Goal: Task Accomplishment & Management: Use online tool/utility

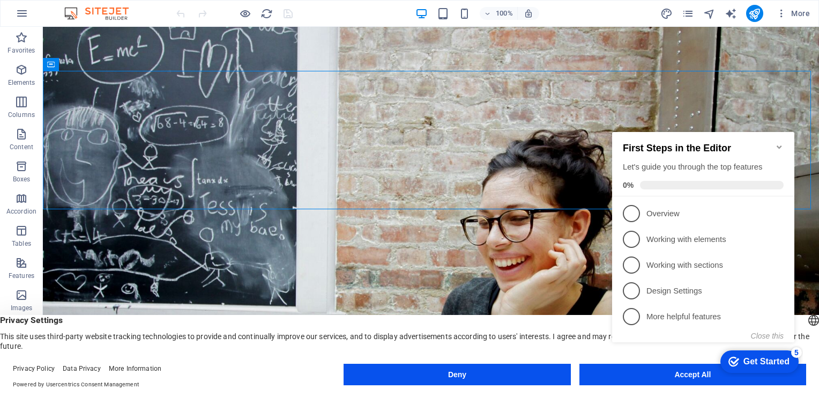
click div "checkmark Get Started 5 First Steps in the Editor Let's guide you through the t…"
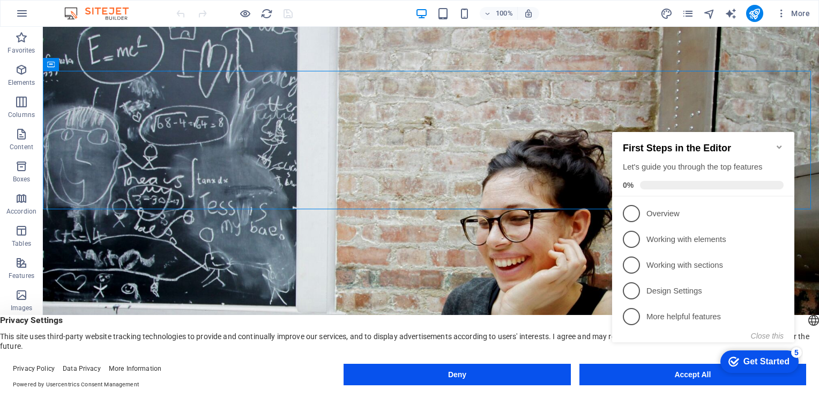
click div "checkmark Get Started 5 First Steps in the Editor Let's guide you through the t…"
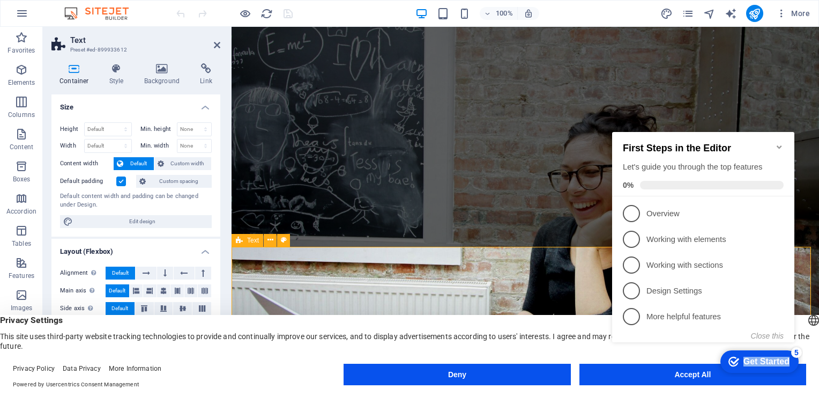
click at [778, 14] on icon "button" at bounding box center [781, 13] width 11 height 11
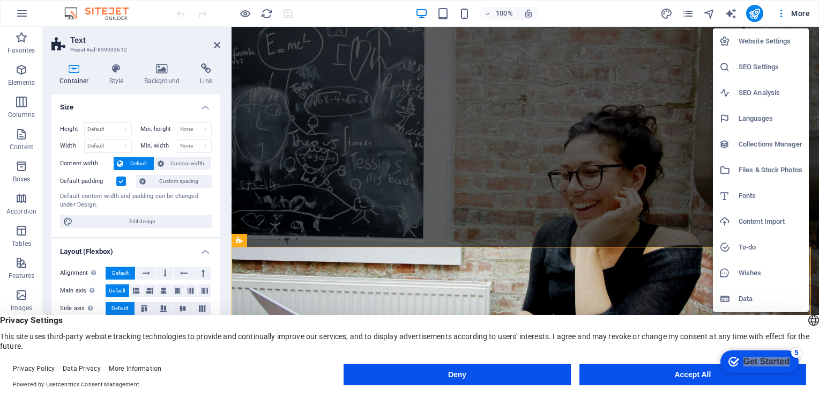
click at [801, 12] on div at bounding box center [409, 198] width 819 height 396
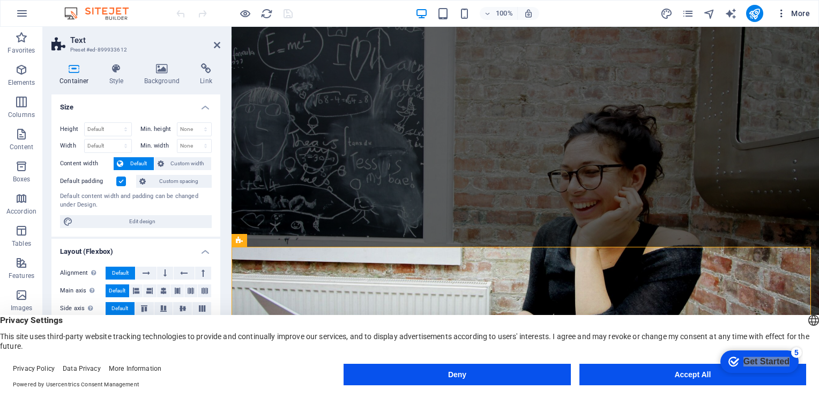
click at [801, 10] on span "More" at bounding box center [793, 13] width 34 height 11
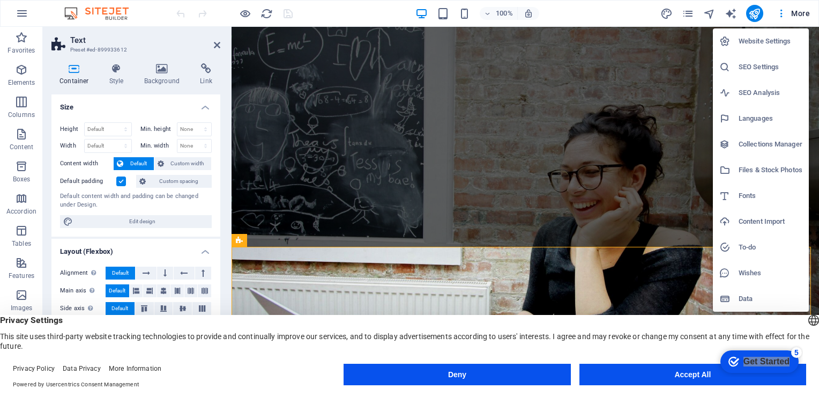
click at [756, 121] on h6 "Languages" at bounding box center [771, 118] width 64 height 13
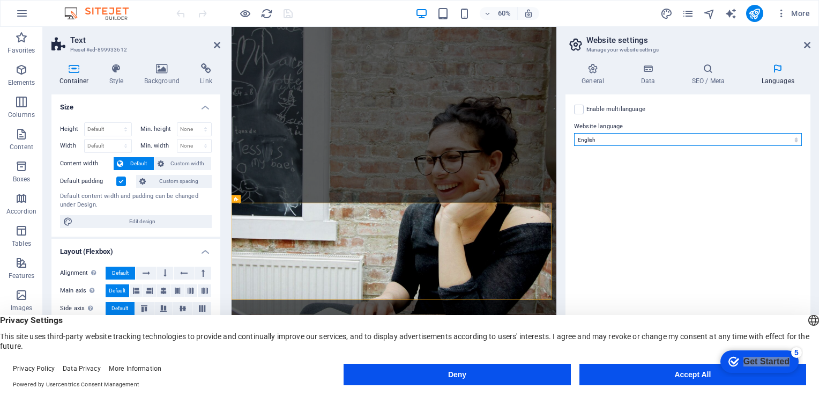
click at [796, 140] on select "Abkhazian Afar Afrikaans Akan Albanian Amharic Arabic Aragonese Armenian Assame…" at bounding box center [688, 139] width 228 height 13
click at [770, 142] on select "Abkhazian Afar Afrikaans Akan Albanian Amharic Arabic Aragonese Armenian Assame…" at bounding box center [688, 139] width 228 height 13
click at [803, 393] on footer "Privacy Policy Data Privacy More Information Powered by Usercentrics Consent Ma…" at bounding box center [409, 376] width 819 height 39
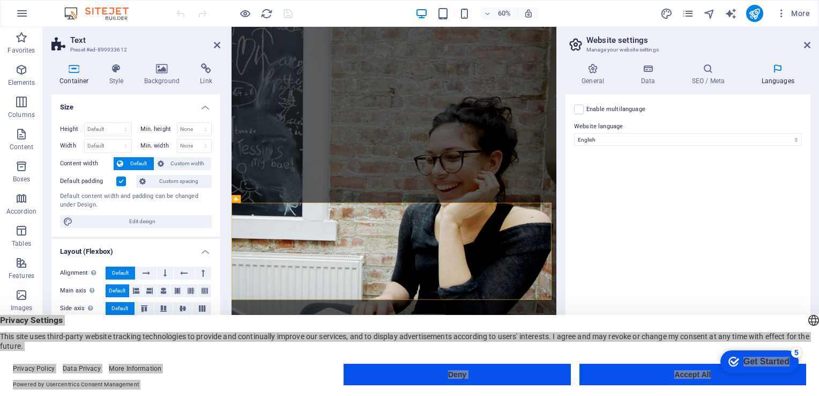
click at [803, 393] on footer "Privacy Policy Data Privacy More Information Powered by Usercentrics Consent Ma…" at bounding box center [409, 376] width 819 height 39
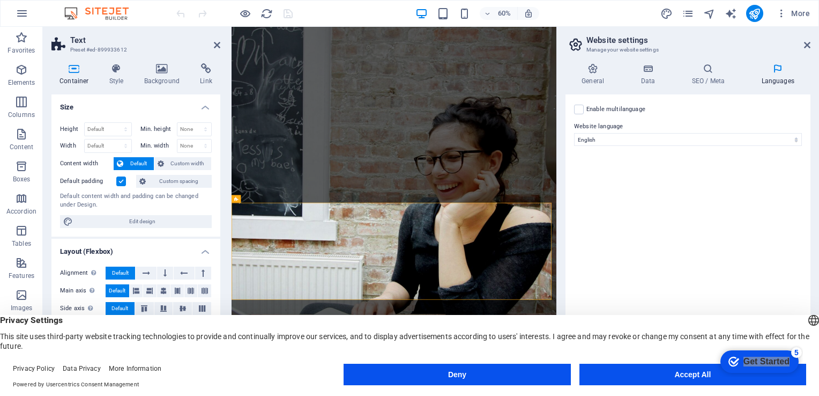
click at [803, 393] on footer "Privacy Policy Data Privacy More Information Powered by Usercentrics Consent Ma…" at bounding box center [409, 376] width 819 height 39
click at [797, 139] on select "Abkhazian Afar Afrikaans Akan Albanian Amharic Arabic Aragonese Armenian Assame…" at bounding box center [688, 139] width 228 height 13
click at [796, 143] on select "Abkhazian Afar Afrikaans Akan Albanian Amharic Arabic Aragonese Armenian Assame…" at bounding box center [688, 139] width 228 height 13
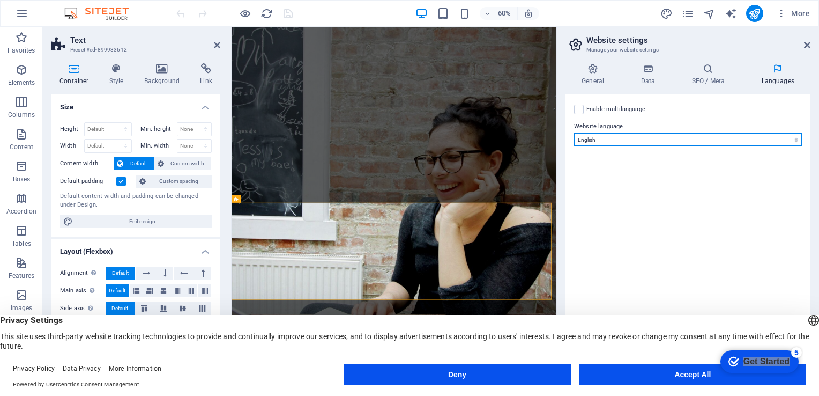
click at [796, 140] on select "Abkhazian Afar Afrikaans Akan Albanian Amharic Arabic Aragonese Armenian Assame…" at bounding box center [688, 139] width 228 height 13
click at [574, 133] on select "Abkhazian Afar Afrikaans Akan Albanian Amharic Arabic Aragonese Armenian Assame…" at bounding box center [688, 139] width 228 height 13
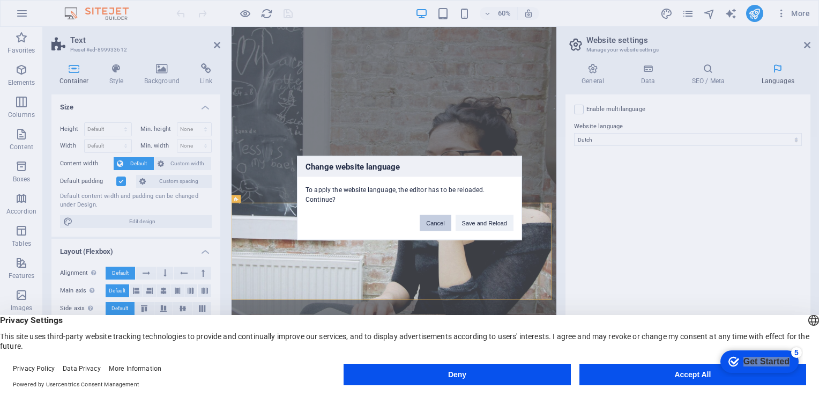
click at [442, 219] on button "Cancel" at bounding box center [435, 223] width 31 height 16
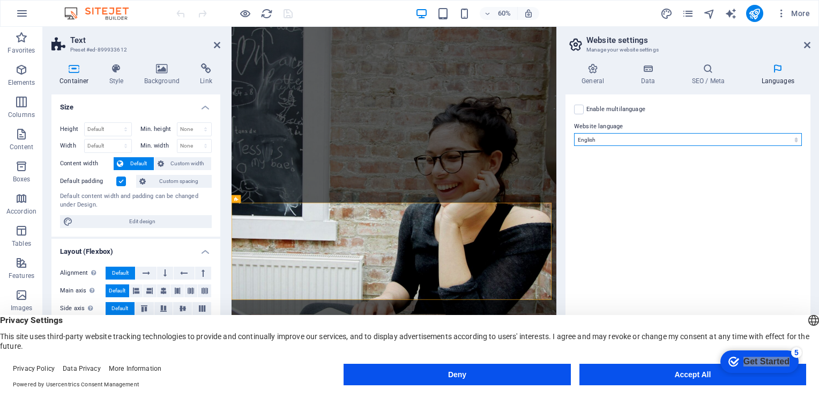
click at [800, 138] on select "Abkhazian Afar Afrikaans Akan Albanian Amharic Arabic Aragonese Armenian Assame…" at bounding box center [688, 139] width 228 height 13
click at [574, 133] on select "Abkhazian Afar Afrikaans Akan Albanian Amharic Arabic Aragonese Armenian Assame…" at bounding box center [688, 139] width 228 height 13
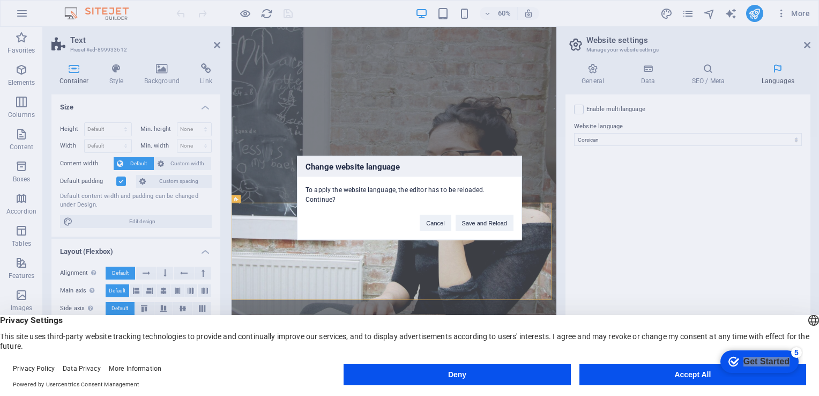
click at [796, 138] on div "Change website language To apply the website language, the editor has to be rel…" at bounding box center [409, 198] width 819 height 396
click at [433, 218] on button "Cancel" at bounding box center [435, 223] width 31 height 16
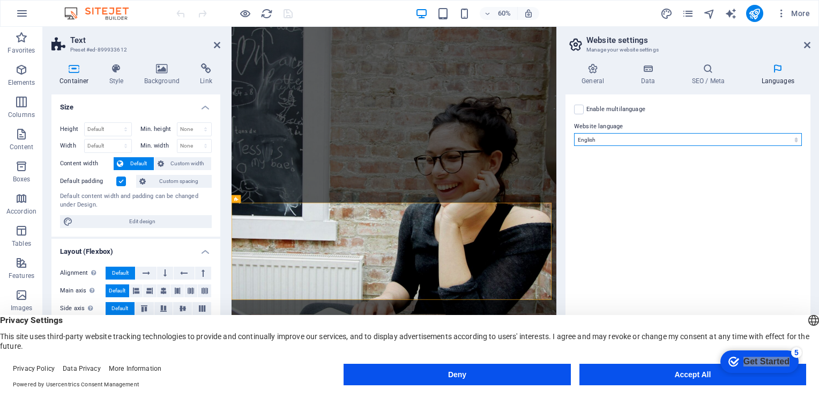
click at [798, 138] on select "Abkhazian Afar Afrikaans Akan Albanian Amharic Arabic Aragonese Armenian Assame…" at bounding box center [688, 139] width 228 height 13
click at [574, 133] on select "Abkhazian Afar Afrikaans Akan Albanian Amharic Arabic Aragonese Armenian Assame…" at bounding box center [688, 139] width 228 height 13
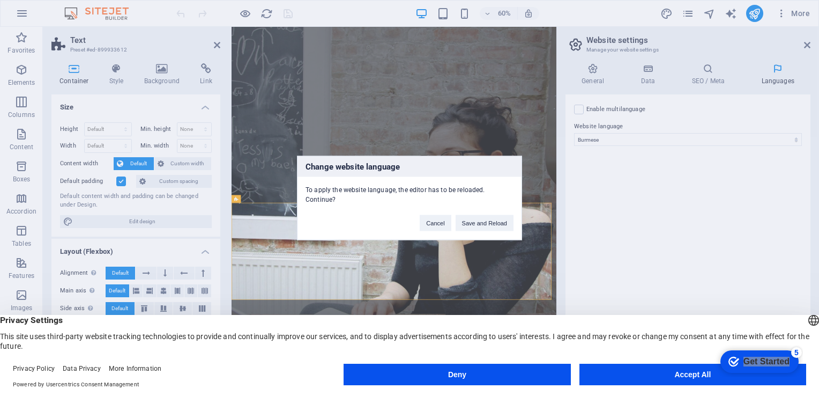
click at [798, 191] on div "Change website language To apply the website language, the editor has to be rel…" at bounding box center [409, 198] width 819 height 396
click at [435, 216] on button "Cancel" at bounding box center [435, 223] width 31 height 16
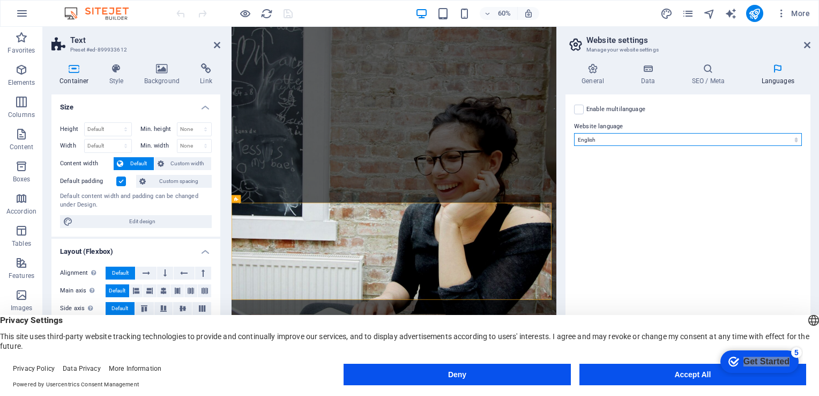
click at [742, 137] on select "Abkhazian Afar Afrikaans Akan Albanian Amharic Arabic Aragonese Armenian Assame…" at bounding box center [688, 139] width 228 height 13
click at [809, 343] on header "English Deutsch Privacy Settings This site uses third-party website tracking te…" at bounding box center [409, 333] width 819 height 36
click at [798, 140] on select "Abkhazian Afar Afrikaans Akan Albanian Amharic Arabic Aragonese Armenian Assame…" at bounding box center [688, 139] width 228 height 13
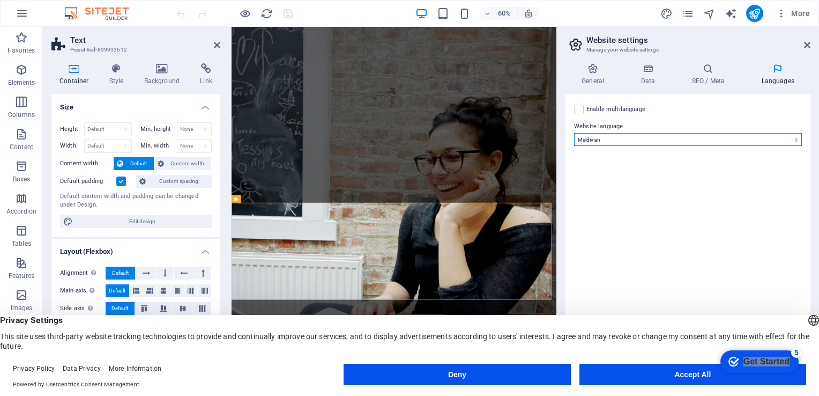
click at [574, 133] on select "Abkhazian Afar Afrikaans Akan Albanian Amharic Arabic Aragonese Armenian Assame…" at bounding box center [688, 139] width 228 height 13
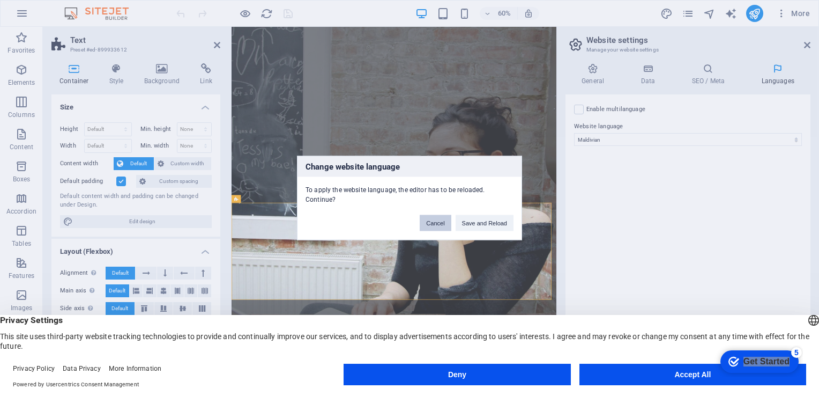
click at [430, 217] on button "Cancel" at bounding box center [435, 223] width 31 height 16
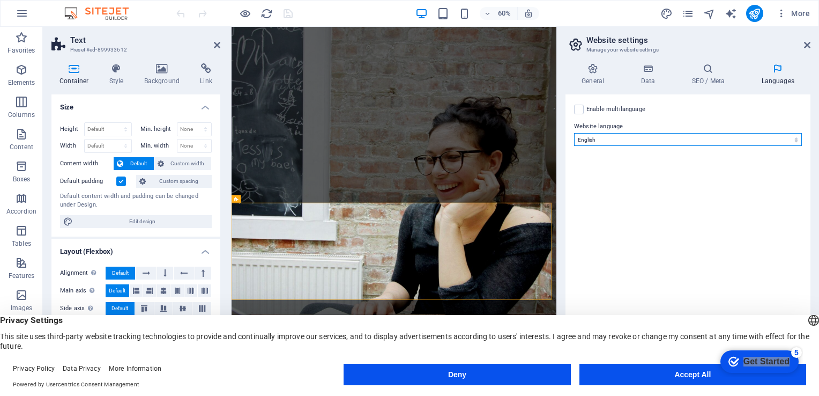
click at [797, 141] on select "Abkhazian Afar Afrikaans Akan Albanian Amharic Arabic Aragonese Armenian Assame…" at bounding box center [688, 139] width 228 height 13
click at [574, 133] on select "Abkhazian Afar Afrikaans Akan Albanian Amharic Arabic Aragonese Armenian Assame…" at bounding box center [688, 139] width 228 height 13
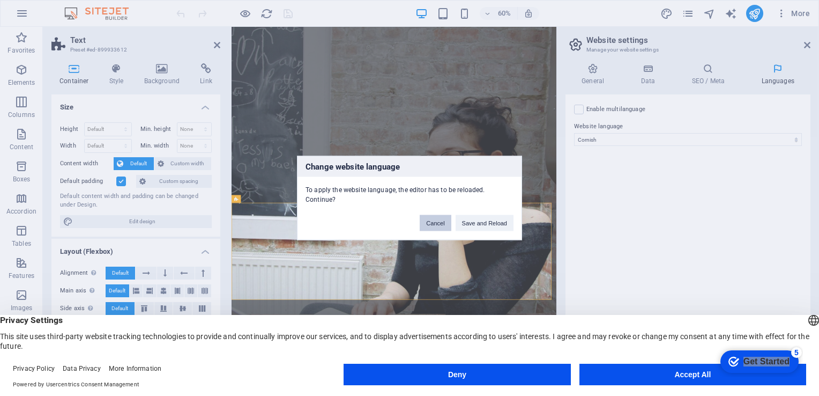
click at [431, 216] on button "Cancel" at bounding box center [435, 223] width 31 height 16
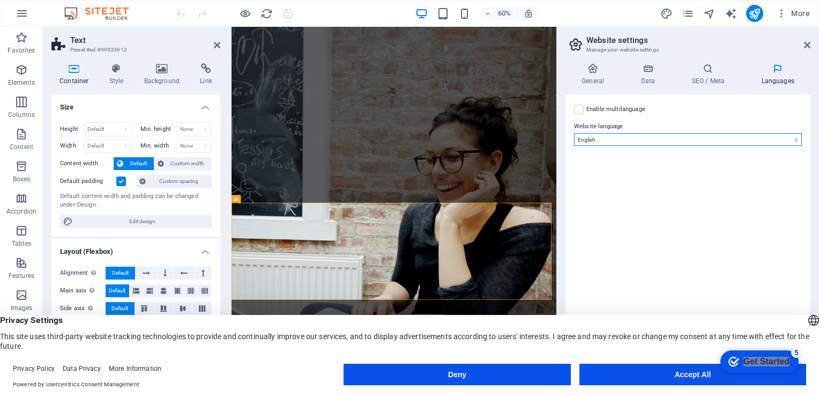
click at [797, 140] on select "Abkhazian Afar Afrikaans Akan Albanian Amharic Arabic Aragonese Armenian Assame…" at bounding box center [688, 139] width 228 height 13
click at [574, 133] on select "Abkhazian Afar Afrikaans Akan Albanian Amharic Arabic Aragonese Armenian Assame…" at bounding box center [688, 139] width 228 height 13
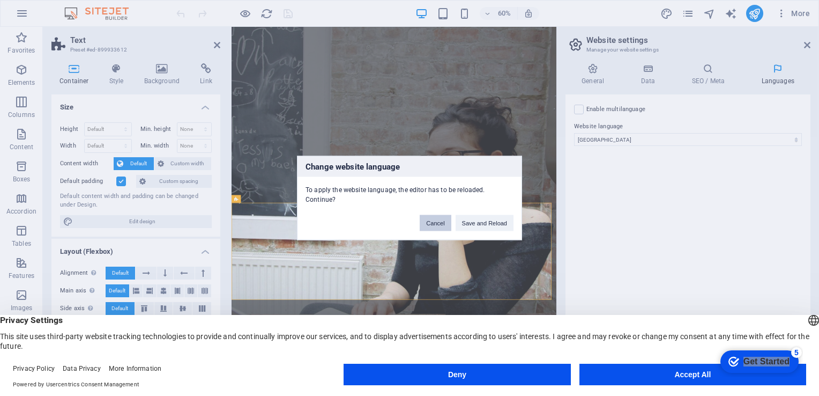
click at [432, 220] on button "Cancel" at bounding box center [435, 223] width 31 height 16
select select "41"
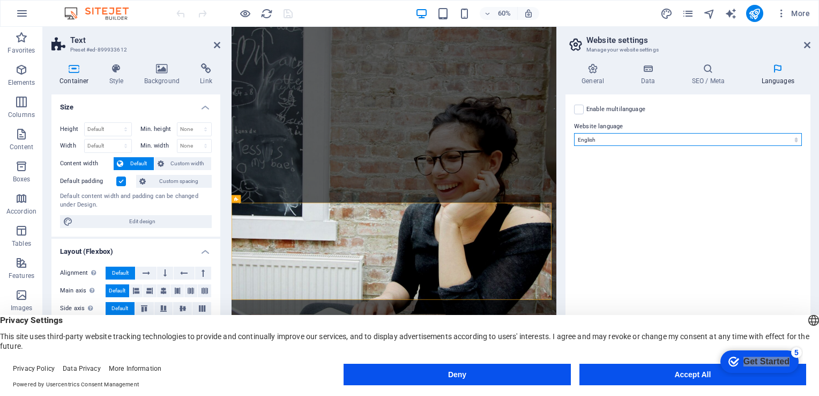
click at [796, 140] on select "Abkhazian Afar Afrikaans Akan Albanian Amharic Arabic Aragonese Armenian Assame…" at bounding box center [688, 139] width 228 height 13
click at [752, 139] on select "Abkhazian Afar Afrikaans Akan Albanian Amharic Arabic Aragonese Armenian Assame…" at bounding box center [688, 139] width 228 height 13
click at [797, 138] on select "Abkhazian Afar Afrikaans Akan Albanian Amharic Arabic Aragonese Armenian Assame…" at bounding box center [688, 139] width 228 height 13
click at [573, 237] on div "Enable multilanguage To disable multilanguage delete all languages until only o…" at bounding box center [688, 232] width 245 height 276
click at [798, 140] on select "Abkhazian Afar Afrikaans Akan Albanian Amharic Arabic Aragonese Armenian Assame…" at bounding box center [688, 139] width 228 height 13
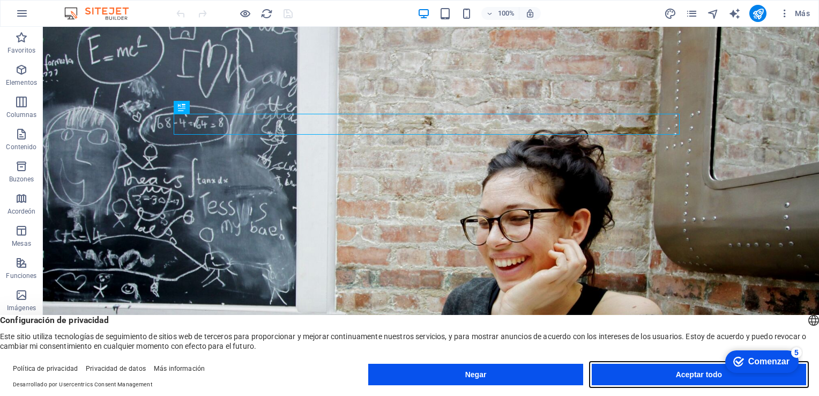
click at [708, 376] on button "Aceptar todo" at bounding box center [699, 374] width 214 height 21
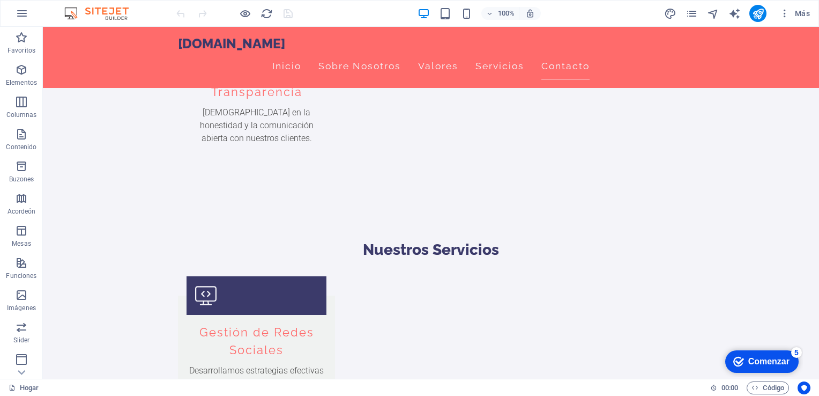
scroll to position [1015, 0]
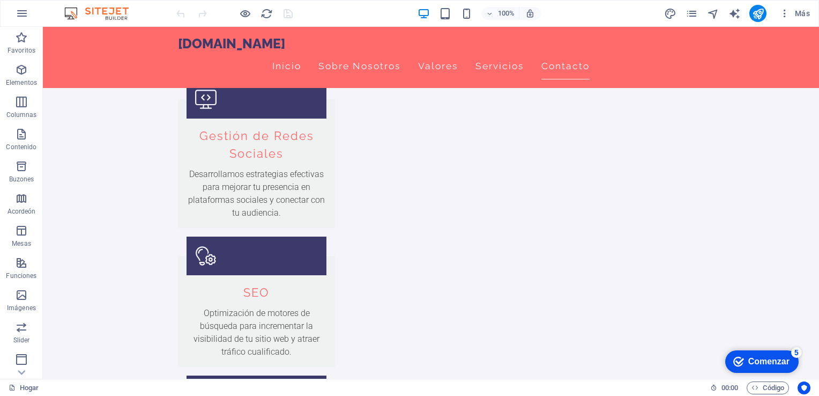
scroll to position [1205, 0]
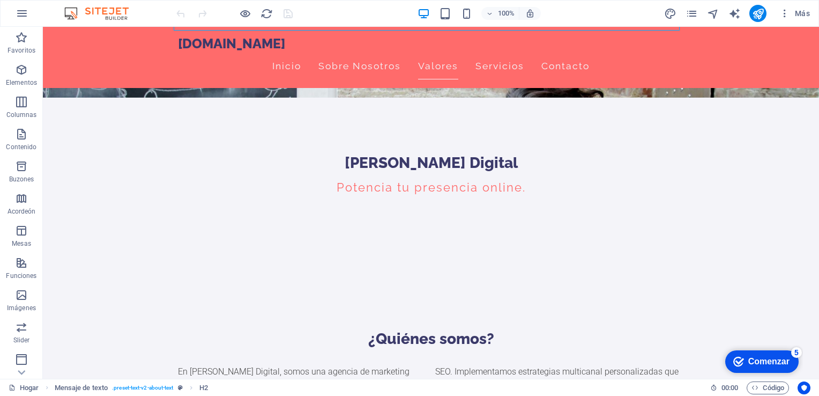
scroll to position [300, 0]
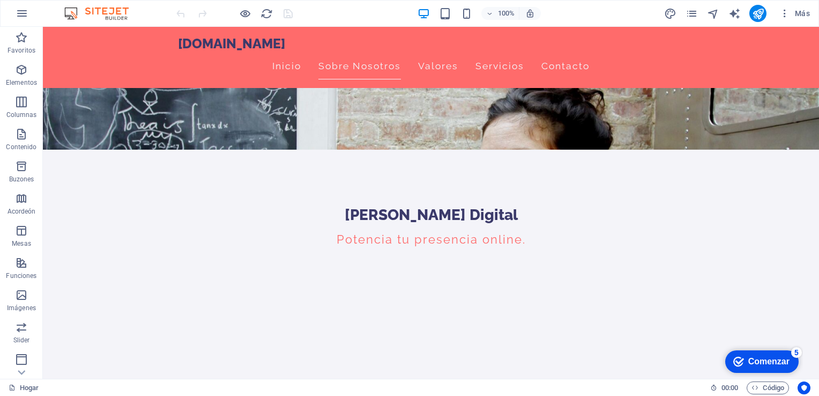
scroll to position [236, 0]
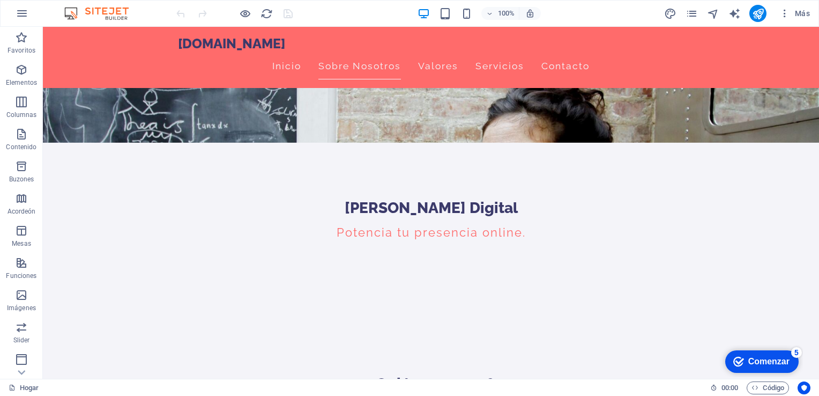
click at [608, 2] on div "100% Más" at bounding box center [410, 14] width 818 height 26
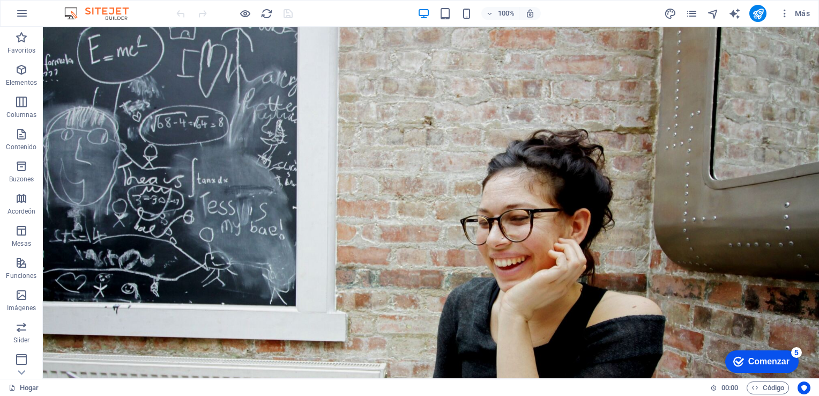
scroll to position [0, 0]
click at [787, 13] on icon "button" at bounding box center [785, 13] width 11 height 11
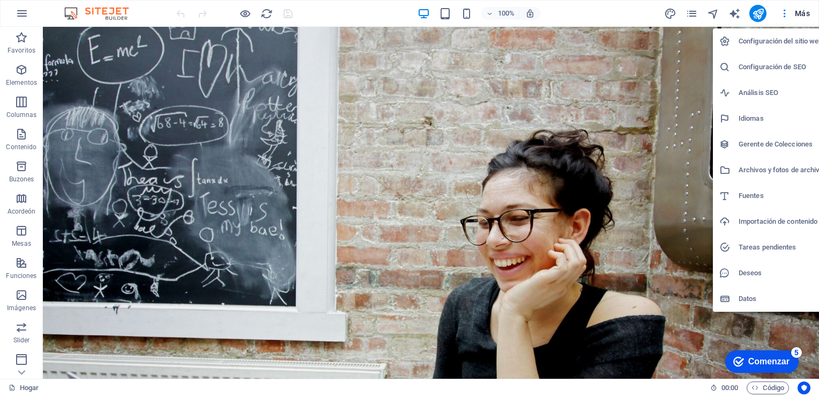
click at [760, 10] on div at bounding box center [409, 198] width 819 height 396
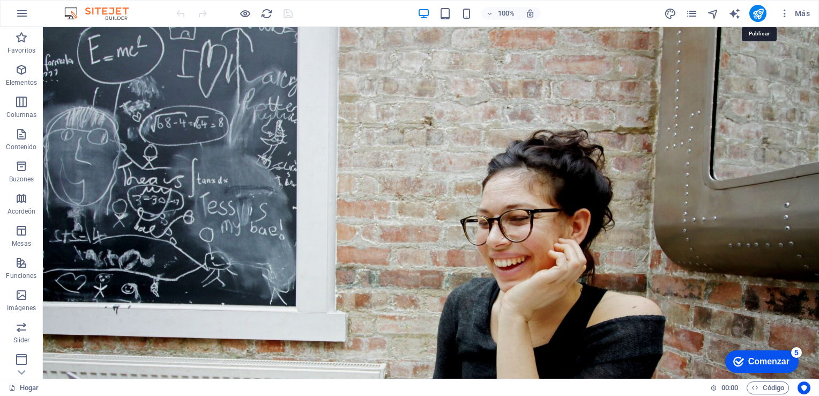
click at [760, 10] on icon "publicar" at bounding box center [758, 14] width 12 height 12
